Goal: Information Seeking & Learning: Learn about a topic

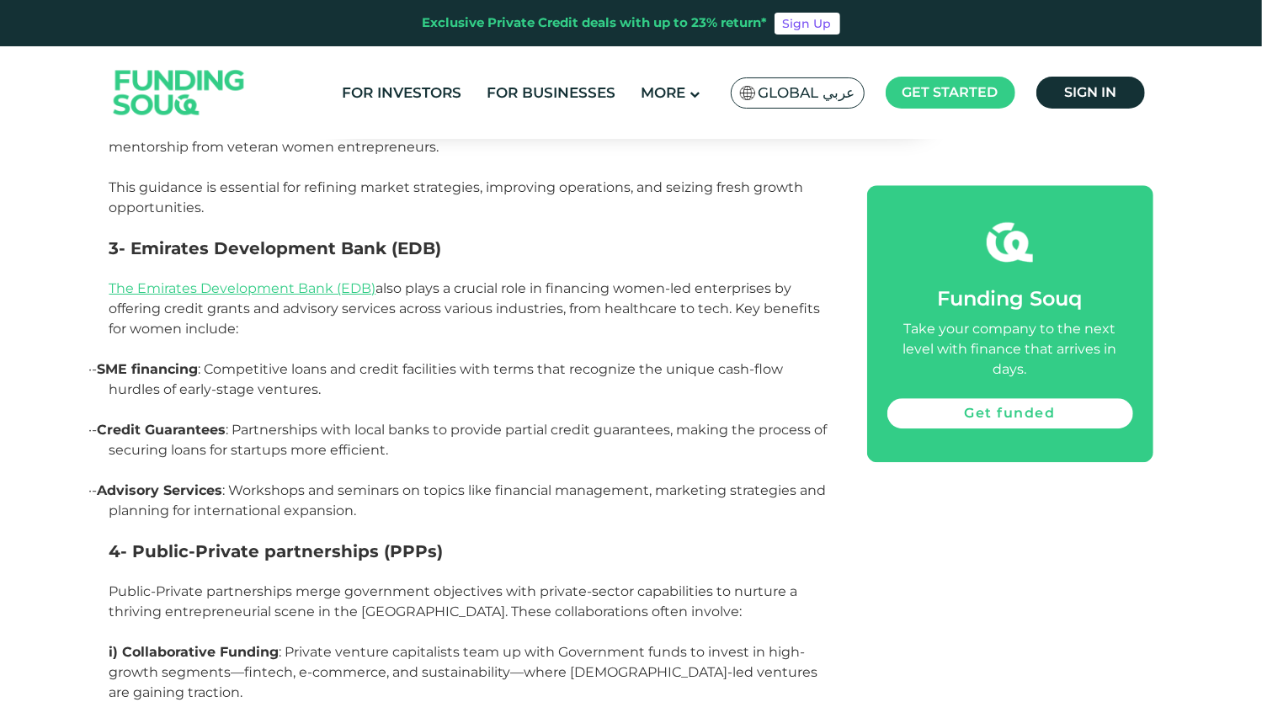
scroll to position [2583, 0]
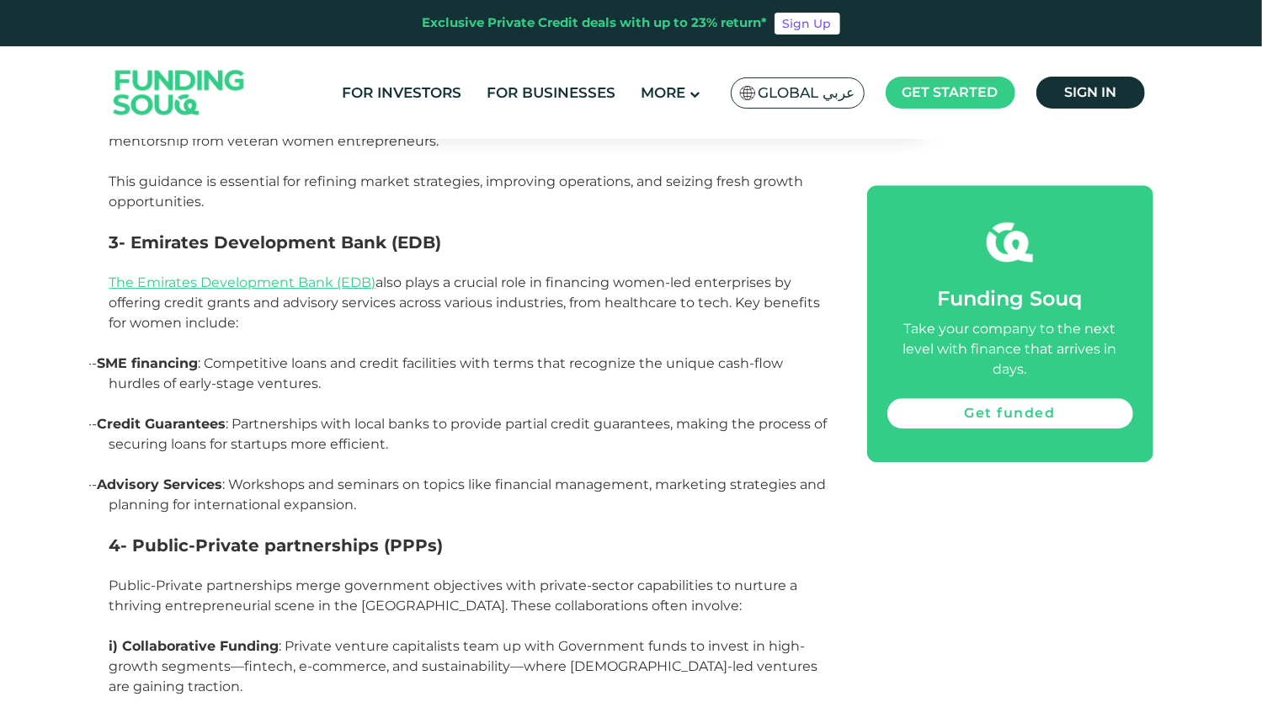
click at [0, 471] on div "Home Blog SMEs Jan 28, 2025 1" at bounding box center [631, 252] width 1262 height 5369
click at [0, 64] on header "Exclusive Private Credit deals with up to 23% return* Sign Up For Investors For…" at bounding box center [631, 69] width 1262 height 139
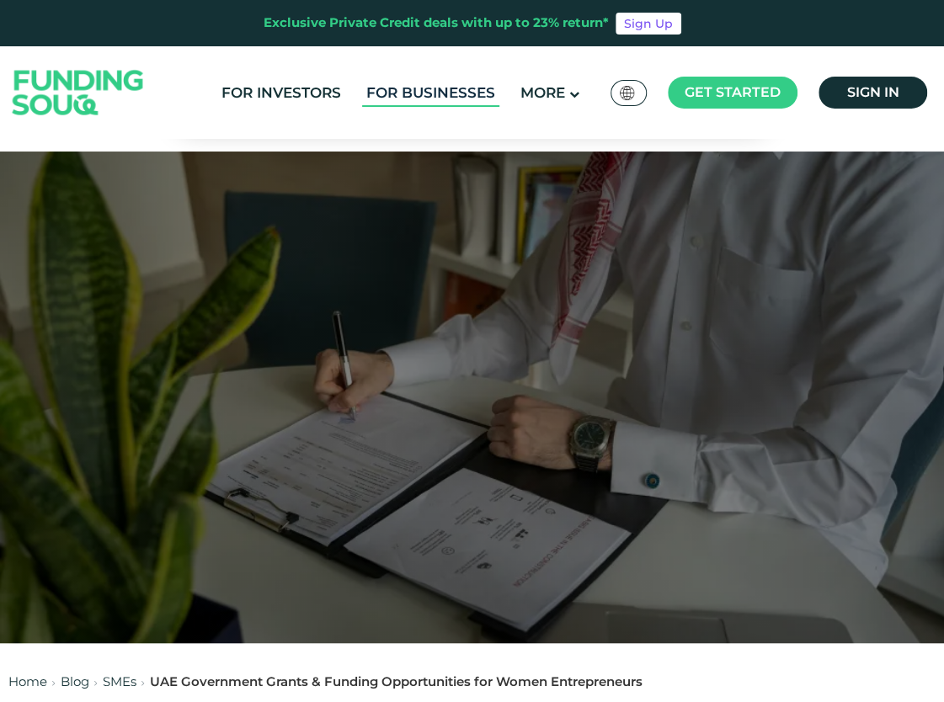
click at [421, 89] on link "For Businesses" at bounding box center [430, 93] width 137 height 28
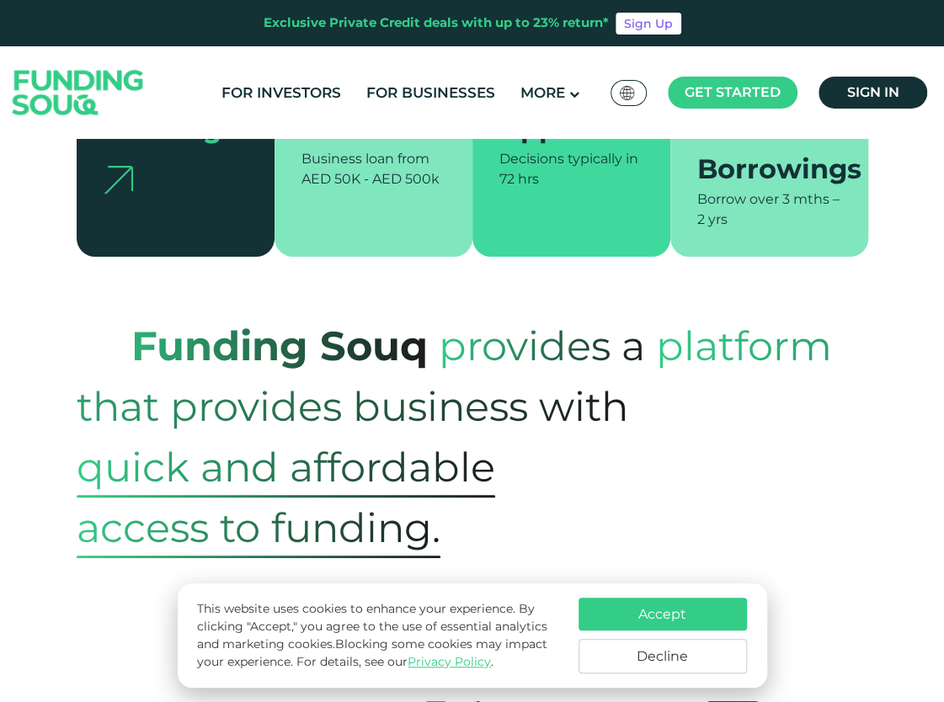
scroll to position [505, 0]
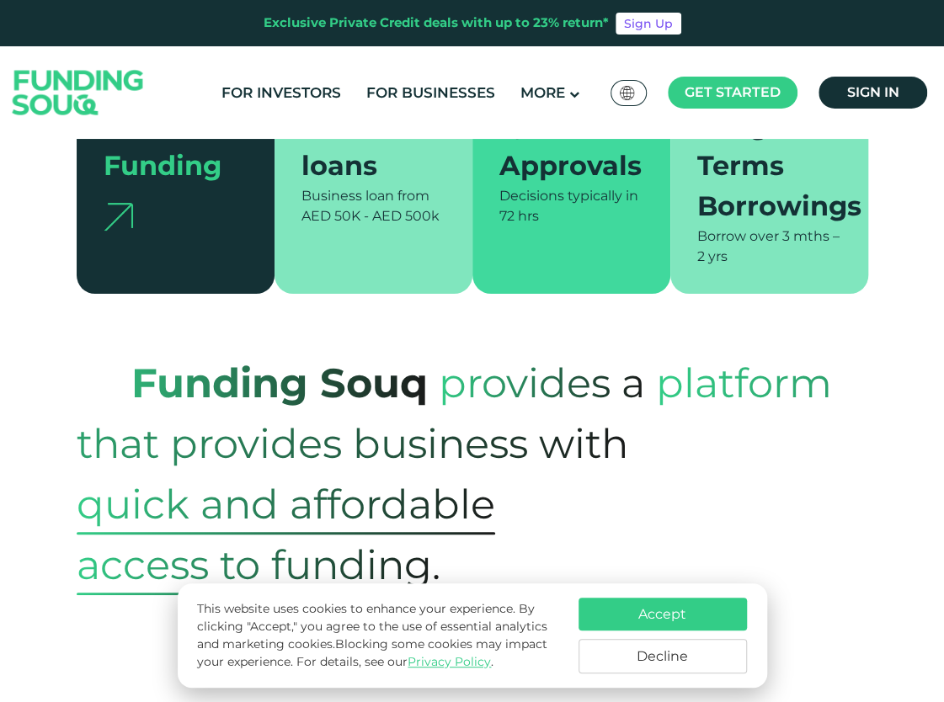
click at [624, 604] on button "Accept" at bounding box center [662, 614] width 168 height 33
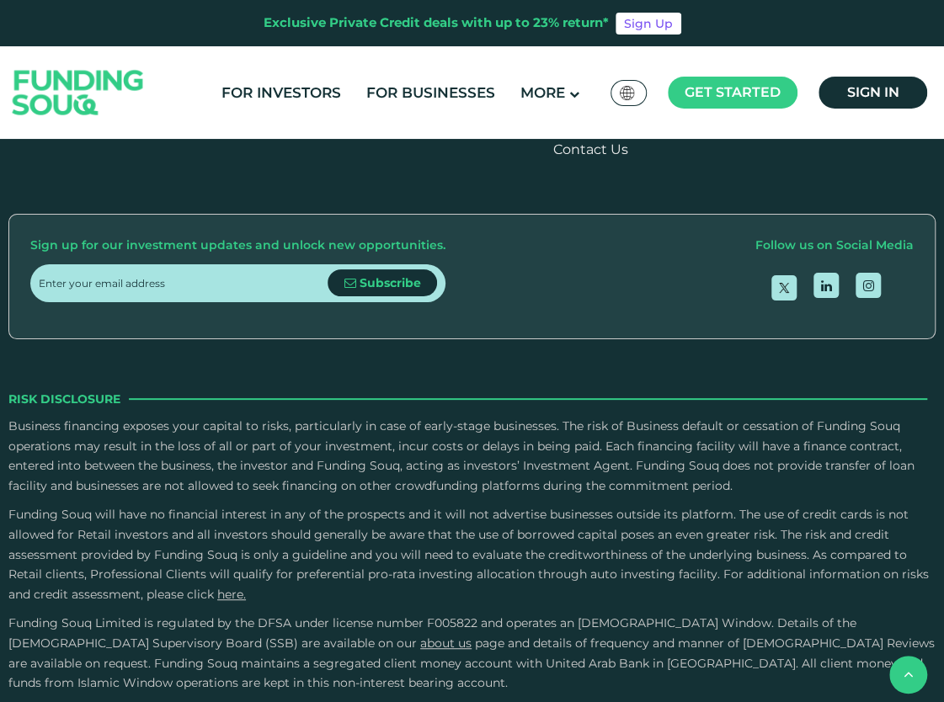
scroll to position [3199, 0]
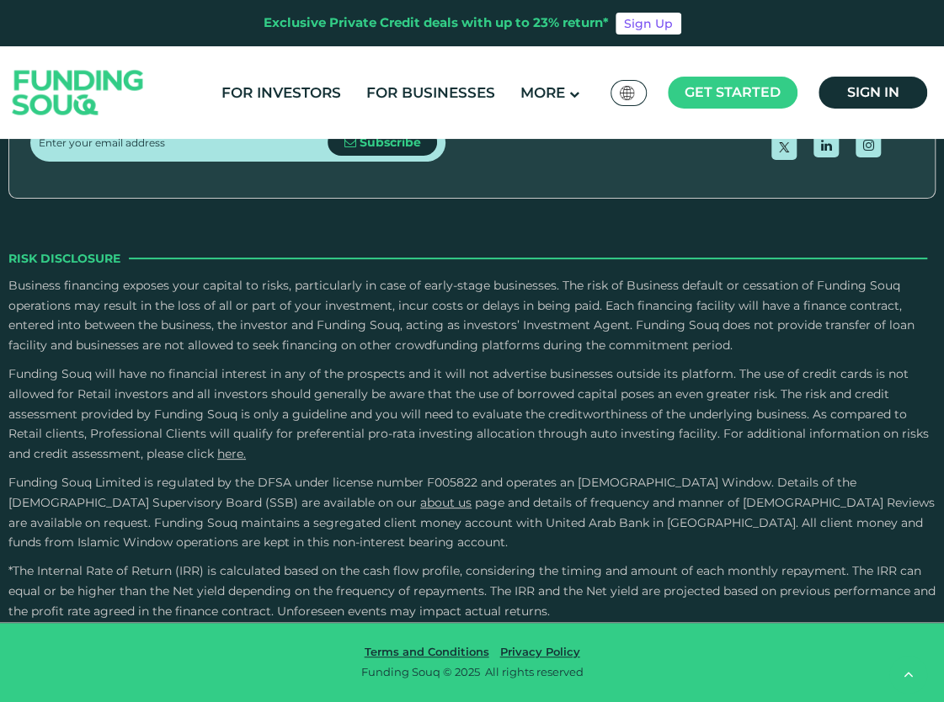
scroll to position [3451, 0]
click at [152, 55] on button "Is it possible to repay early and what are the associated penalties?" at bounding box center [472, 30] width 791 height 50
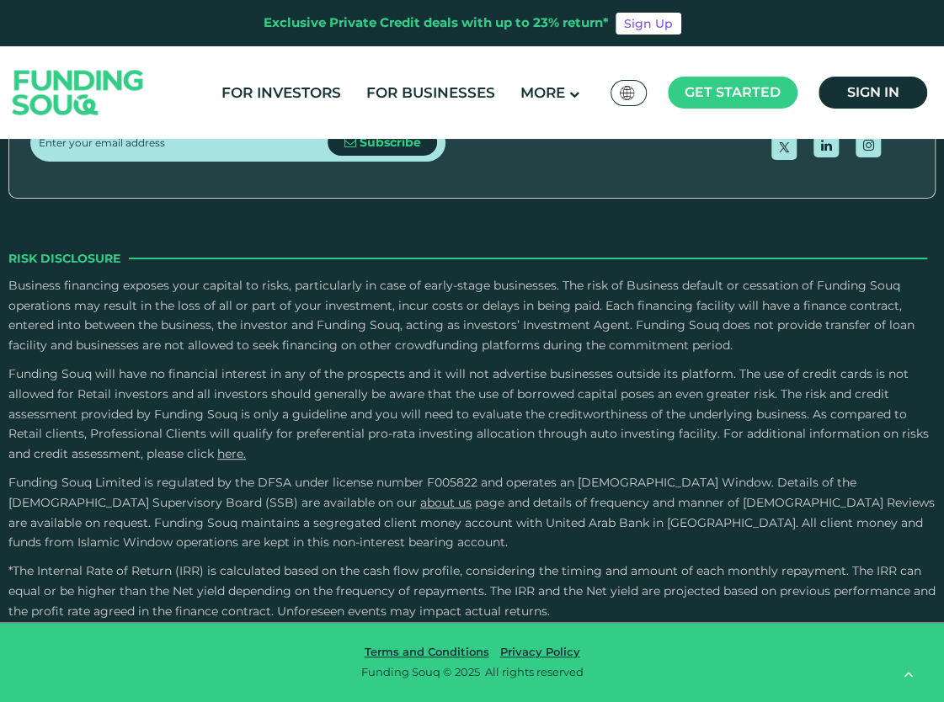
click at [138, 145] on button "How do I make repayments?" at bounding box center [472, 120] width 791 height 50
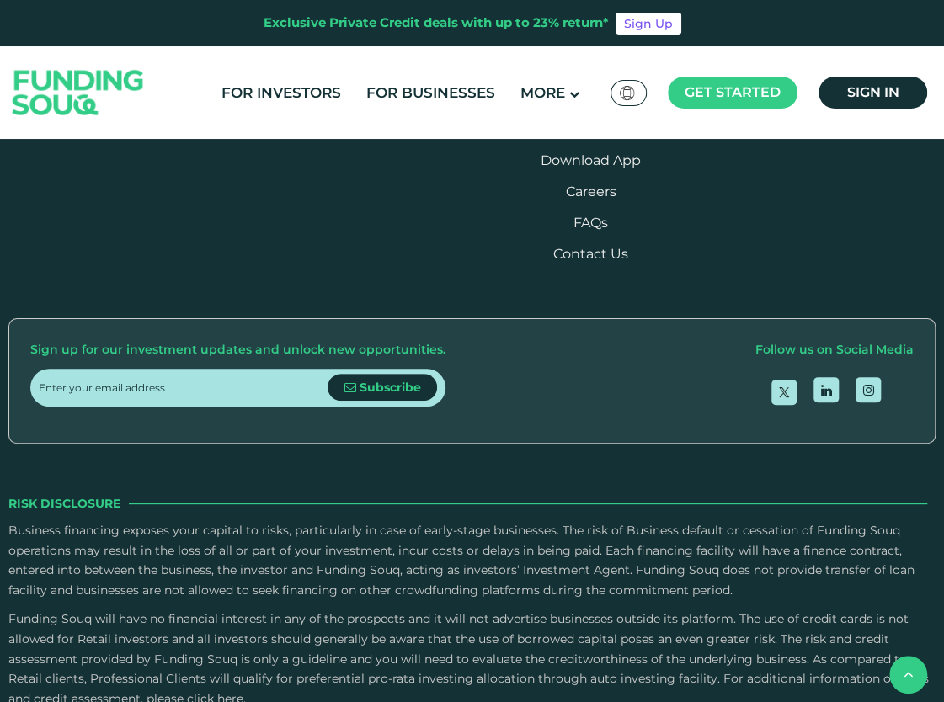
scroll to position [3007, 0]
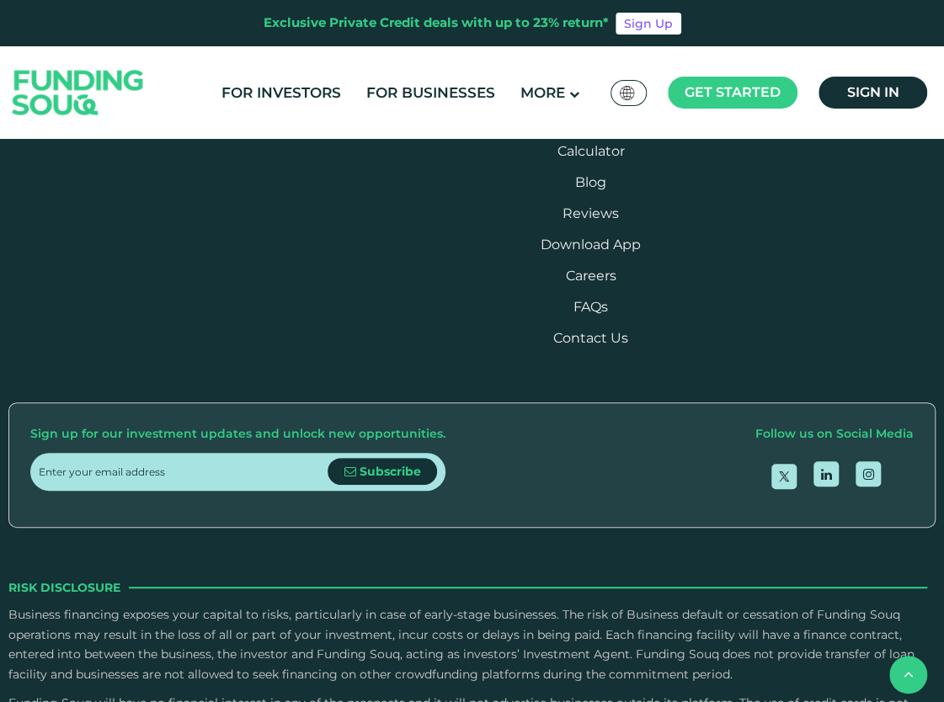
drag, startPoint x: 643, startPoint y: 136, endPoint x: 921, endPoint y: 109, distance: 279.2
click at [662, 134] on div "For Investors For Businesses More About Us Global عربي" at bounding box center [471, 92] width 927 height 93
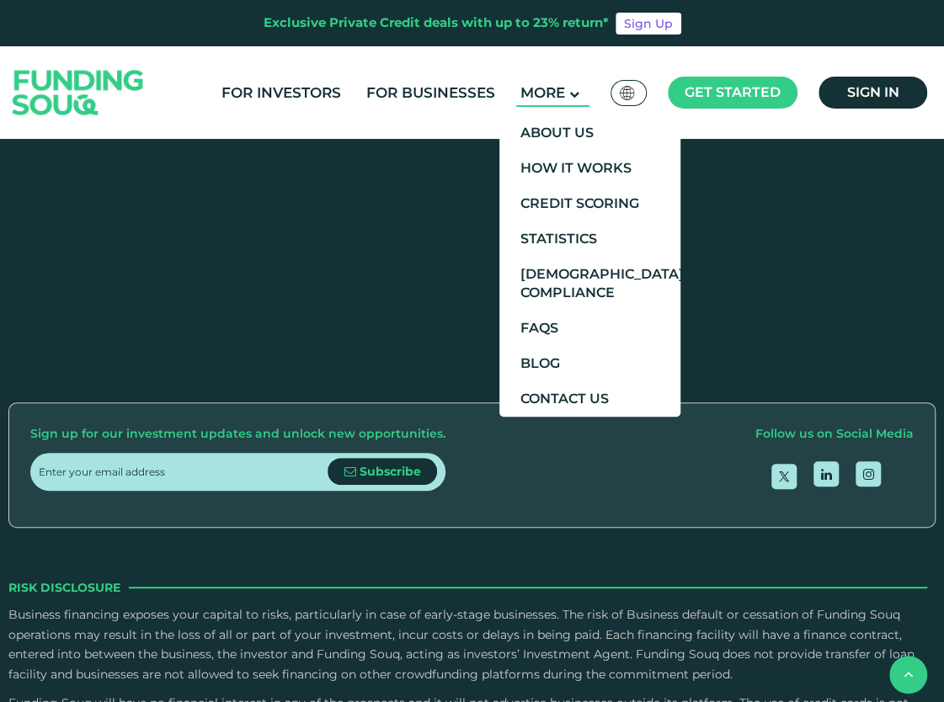
click at [555, 96] on span "More" at bounding box center [542, 92] width 45 height 17
click at [586, 210] on link "Credit Scoring" at bounding box center [589, 203] width 181 height 35
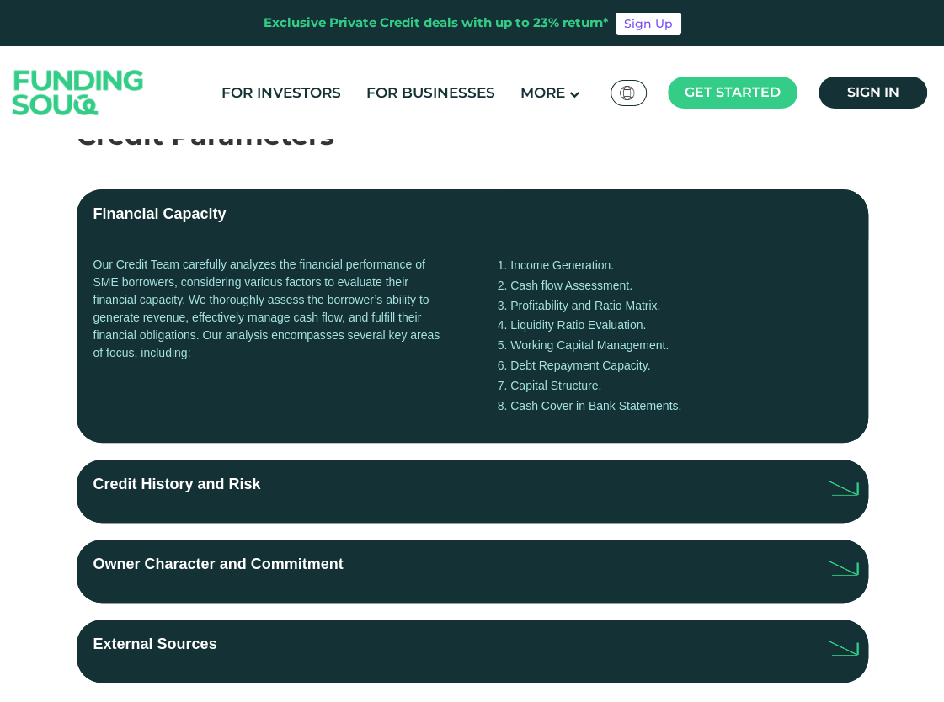
scroll to position [347, 0]
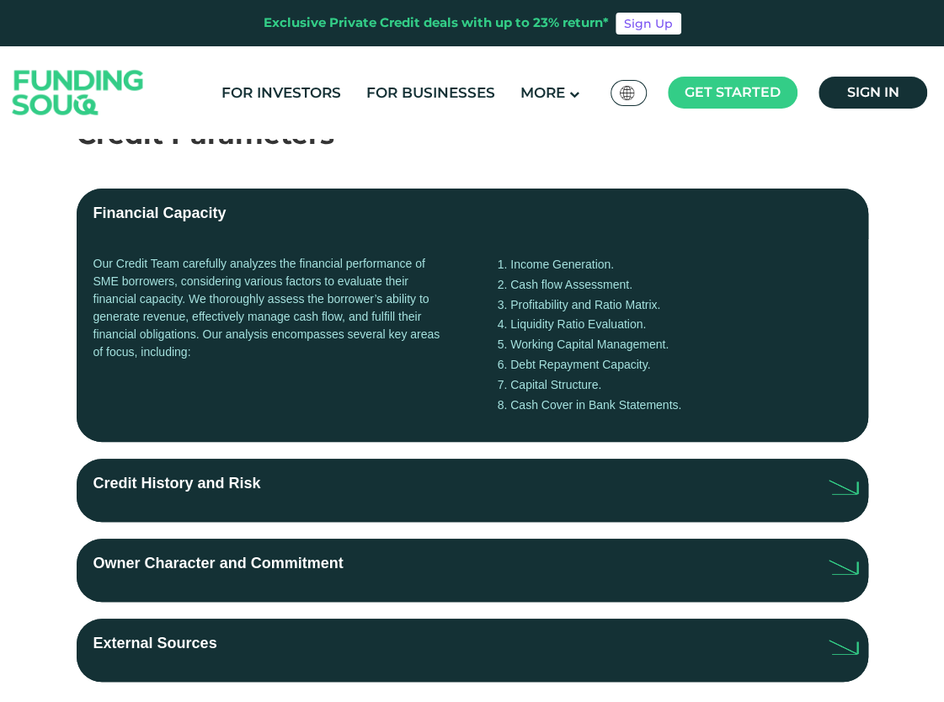
click at [99, 483] on div "Credit History and Risk" at bounding box center [177, 490] width 168 height 36
click at [0, 0] on input "Credit History and Risk" at bounding box center [0, 0] width 0 height 0
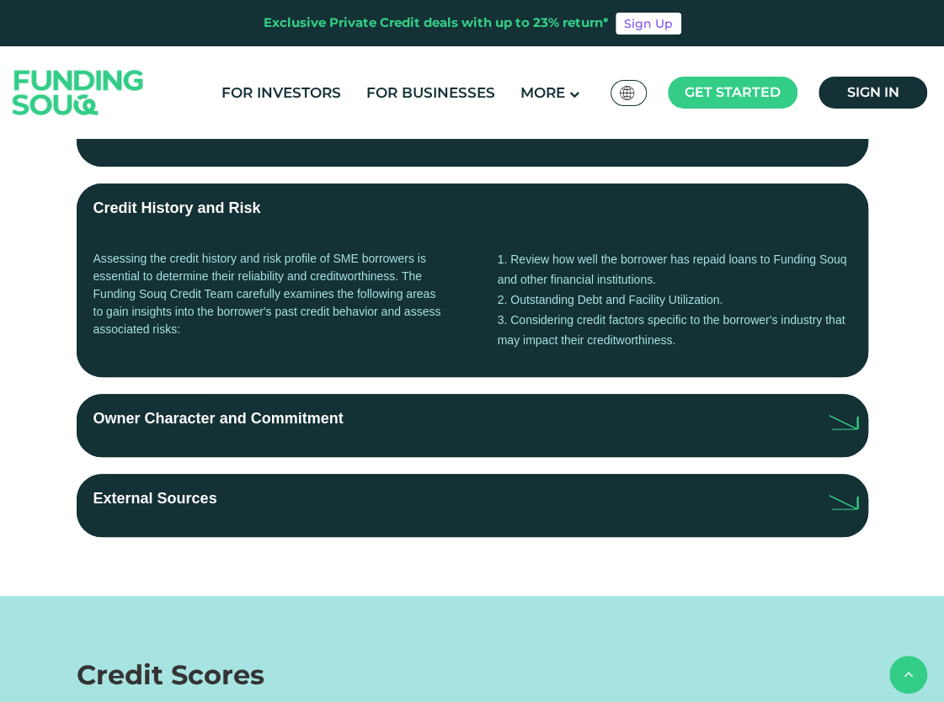
scroll to position [625, 0]
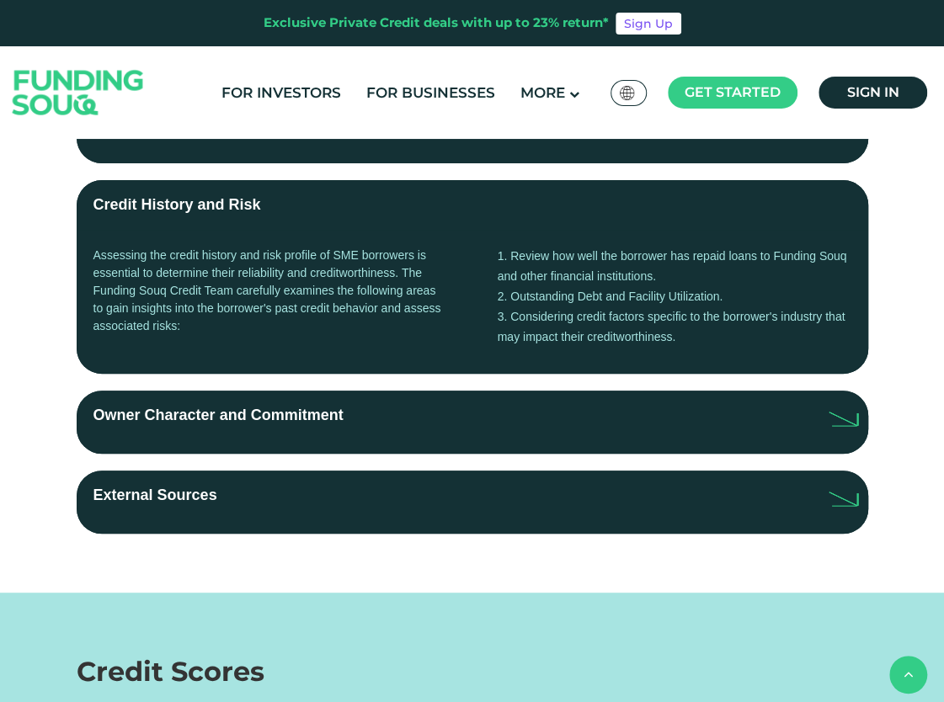
click at [114, 444] on label "Owner Character and Commitment" at bounding box center [472, 422] width 791 height 63
click at [0, 0] on input "Owner Character and Commitment" at bounding box center [0, 0] width 0 height 0
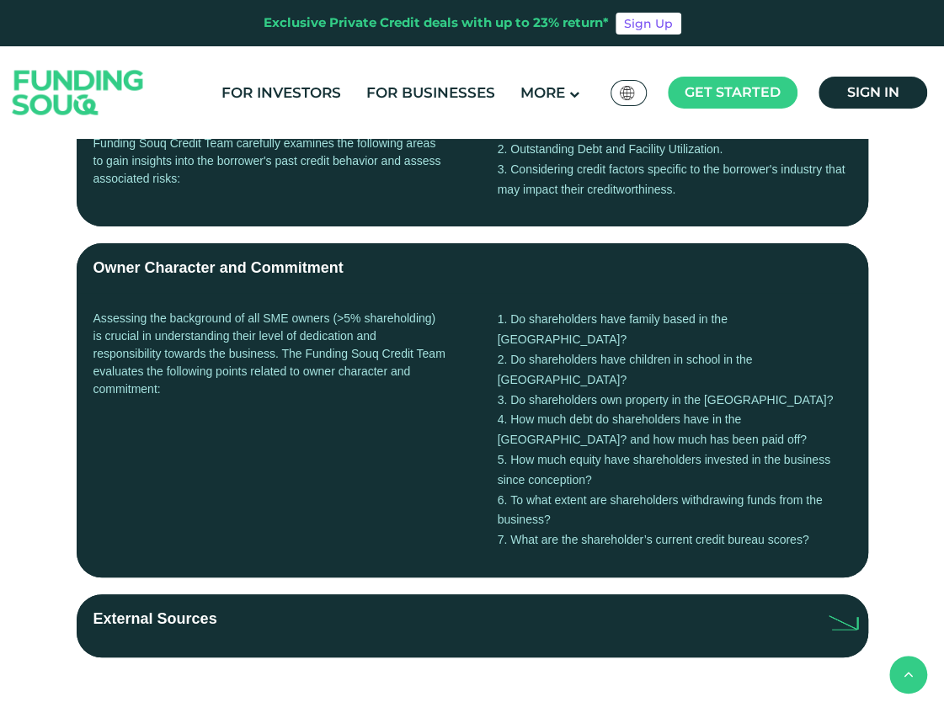
scroll to position [774, 0]
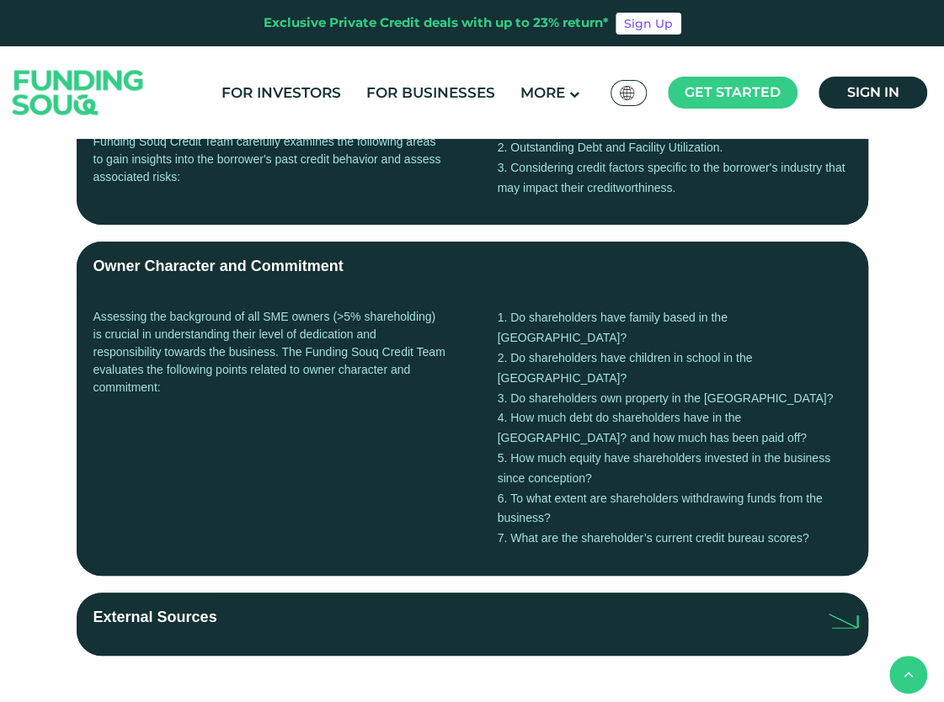
click at [153, 606] on div "External Sources" at bounding box center [155, 624] width 124 height 36
click at [0, 0] on input "External Sources" at bounding box center [0, 0] width 0 height 0
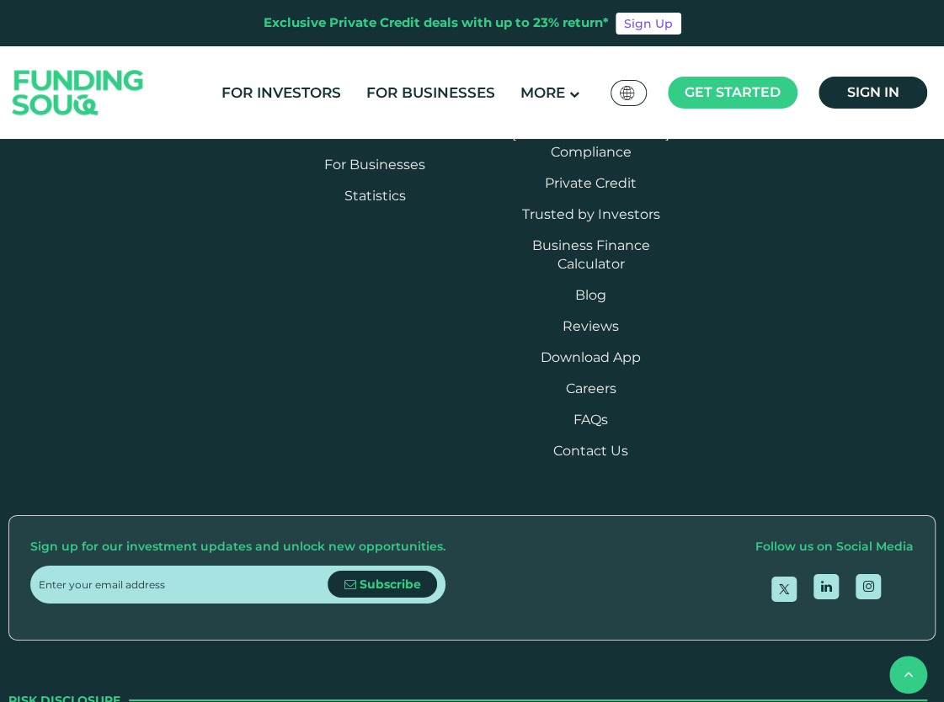
scroll to position [2099, 0]
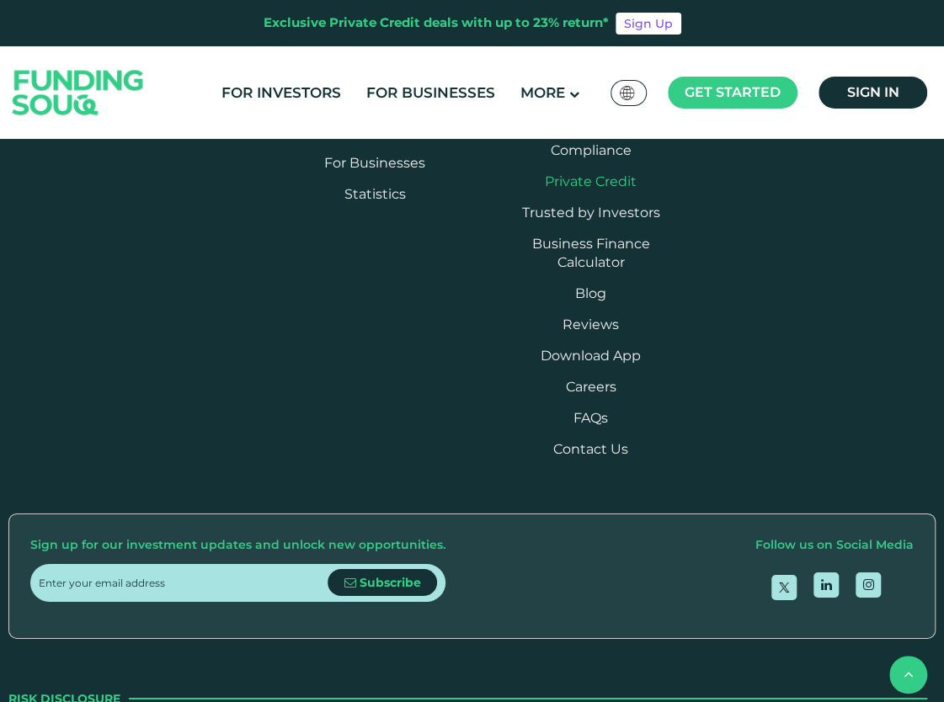
click at [621, 189] on link "Private Credit" at bounding box center [591, 181] width 92 height 16
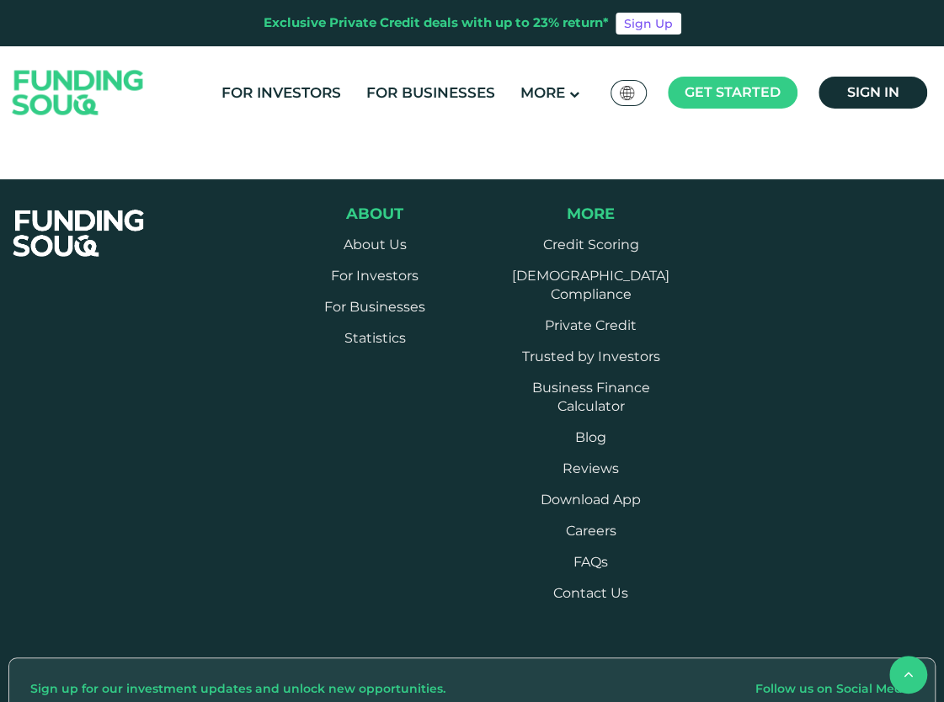
scroll to position [919, 0]
